Goal: Find specific page/section: Find specific page/section

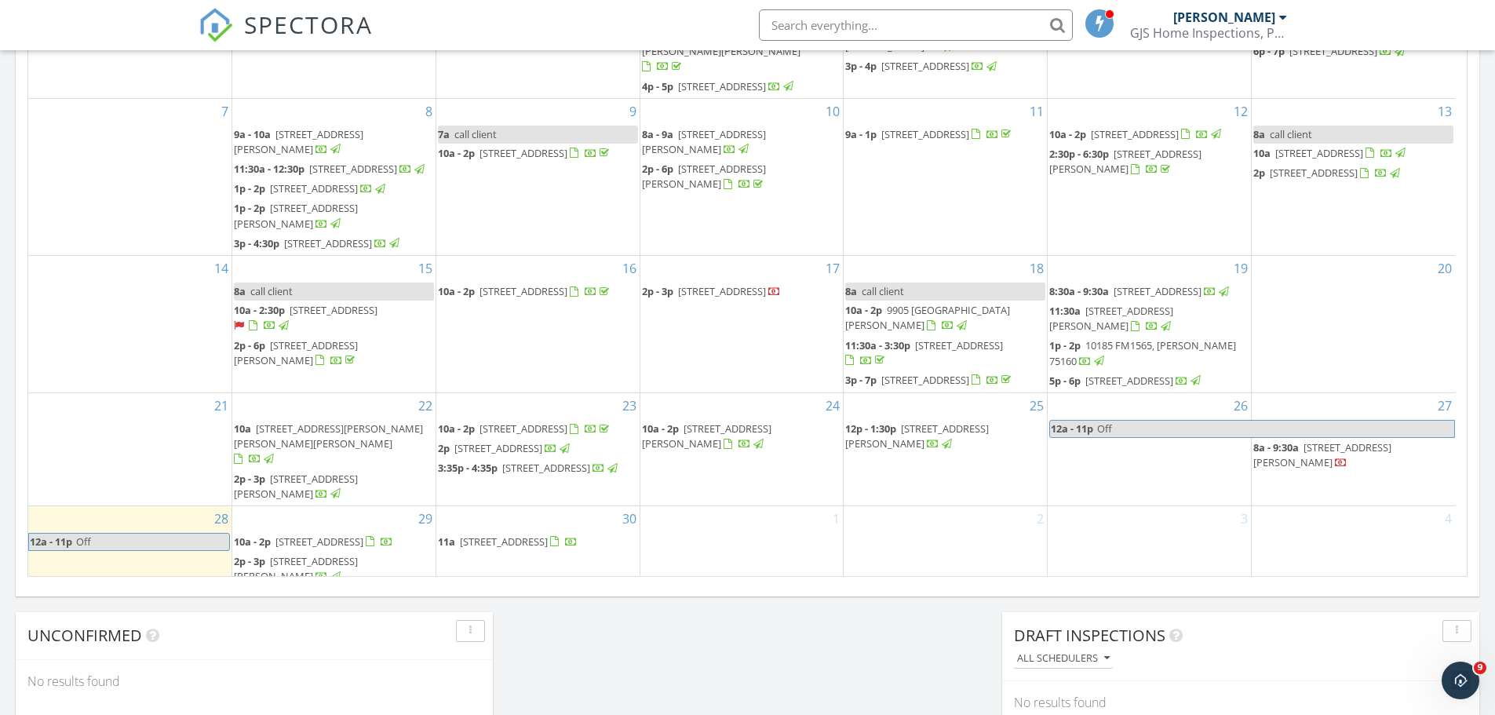
scroll to position [78, 0]
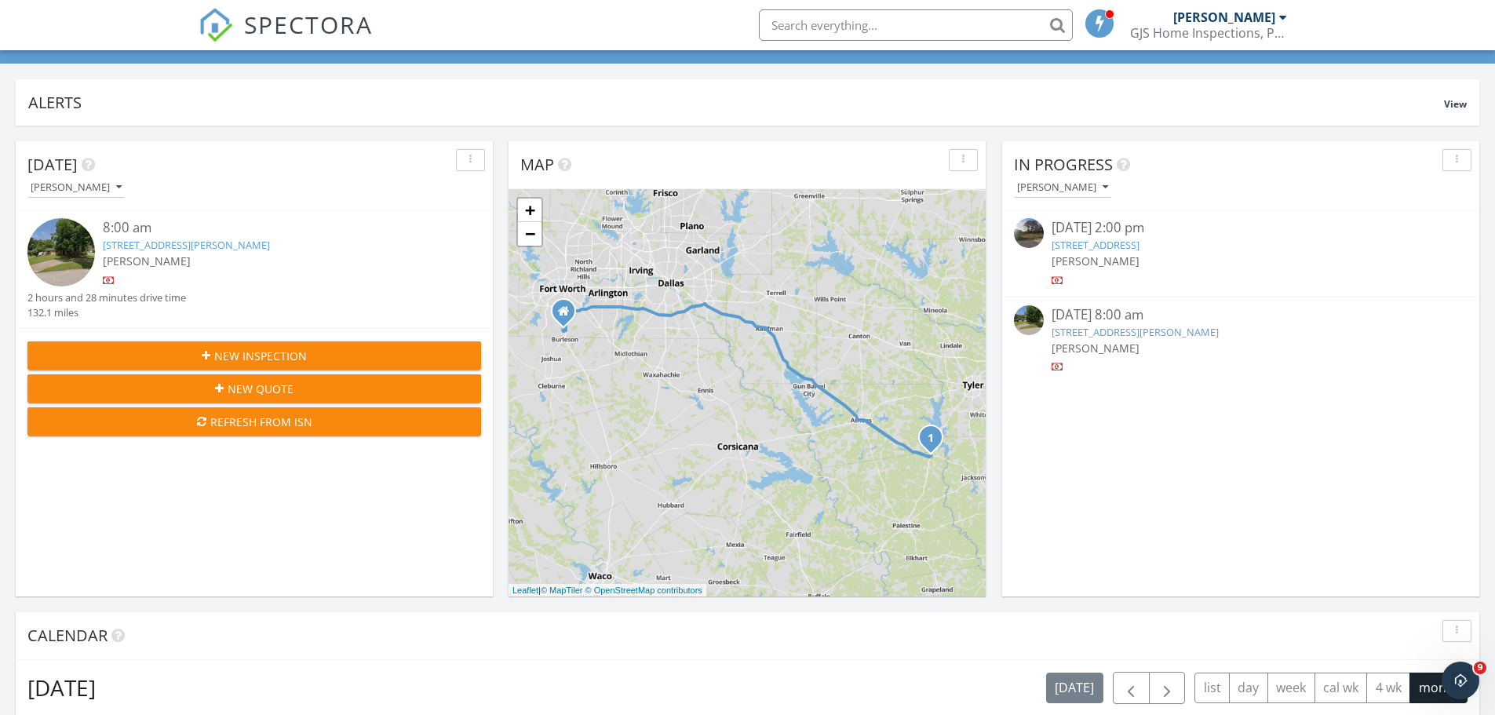
click at [1139, 246] on link "517 W Hickory Ridge Cir, Argyle, TX 76226" at bounding box center [1095, 245] width 88 height 14
